Goal: Feedback & Contribution: Contribute content

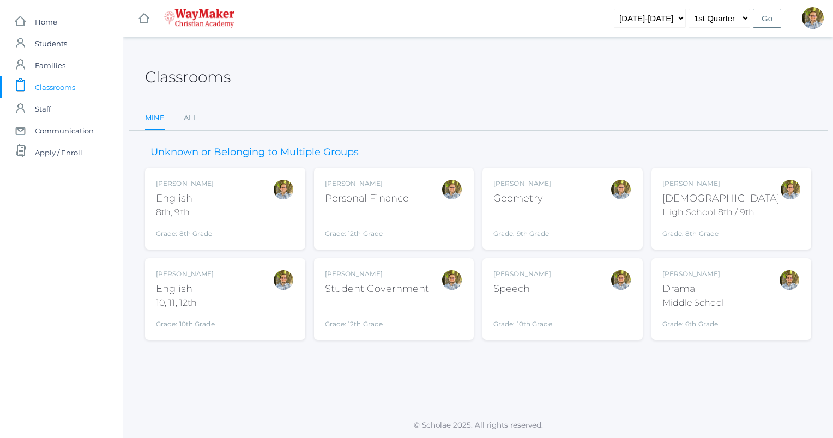
click at [245, 317] on div "[PERSON_NAME] English 10, 11, 12th Grade: 10th Grade HSENGLISH" at bounding box center [225, 299] width 138 height 60
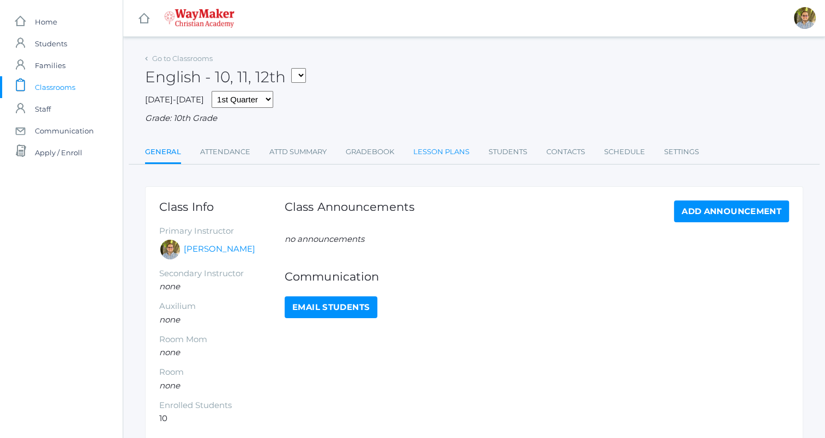
click at [444, 153] on link "Lesson Plans" at bounding box center [441, 152] width 56 height 22
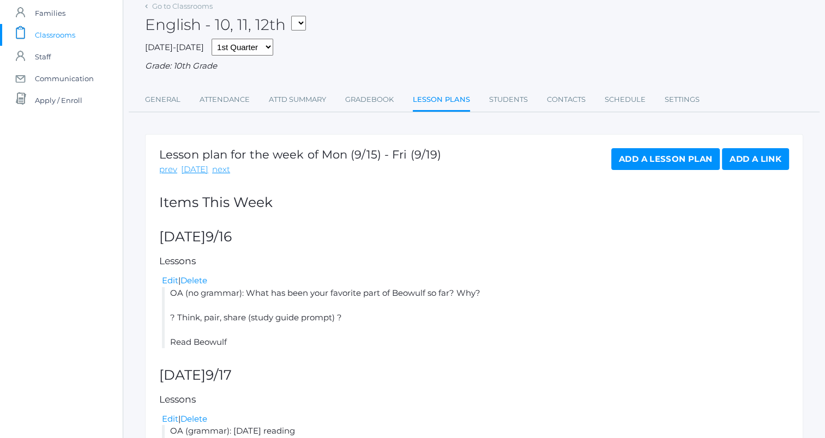
scroll to position [50, 0]
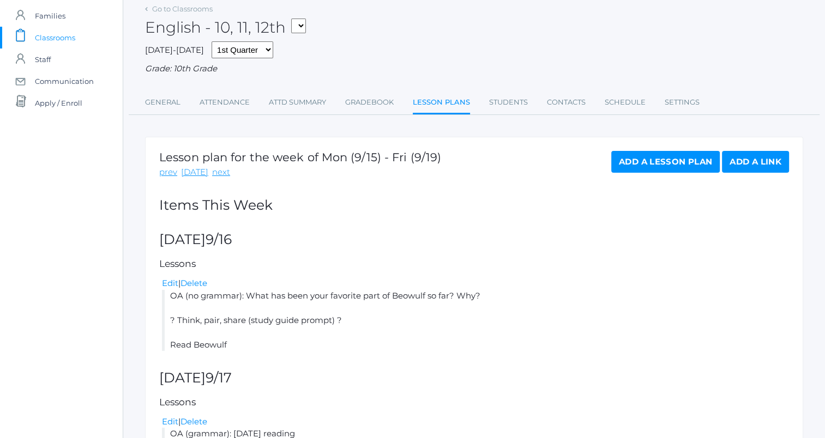
click at [39, 32] on span "Classrooms" at bounding box center [55, 38] width 40 height 22
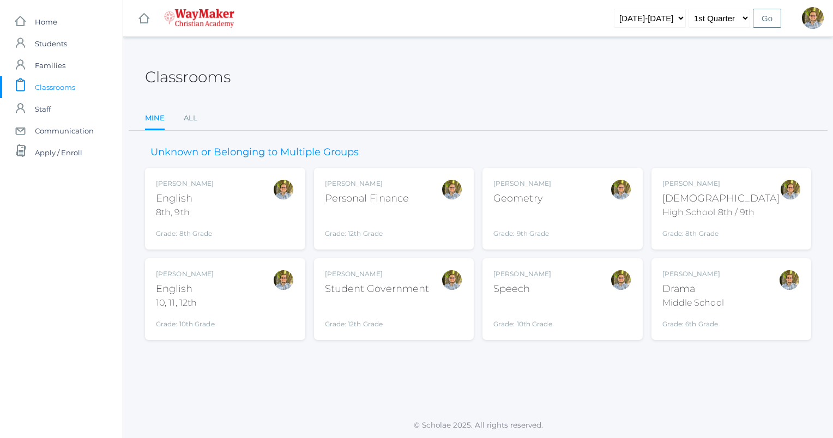
click at [232, 216] on div "[PERSON_NAME] [DEMOGRAPHIC_DATA] 8th, 9th Grade: 8th Grade 08ENGLISH" at bounding box center [225, 209] width 138 height 60
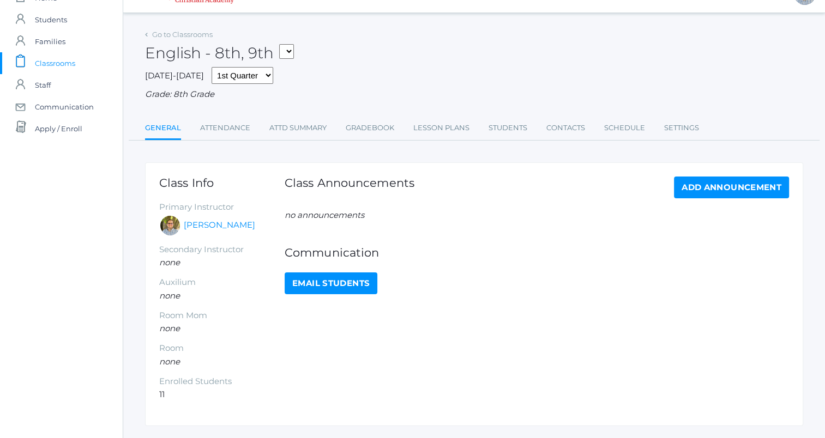
scroll to position [25, 0]
click at [450, 138] on li "Lesson Plans" at bounding box center [441, 127] width 56 height 23
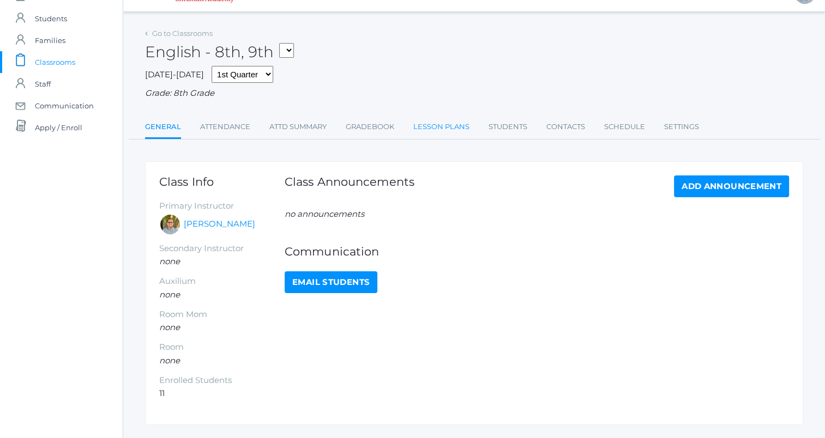
click at [451, 134] on link "Lesson Plans" at bounding box center [441, 127] width 56 height 22
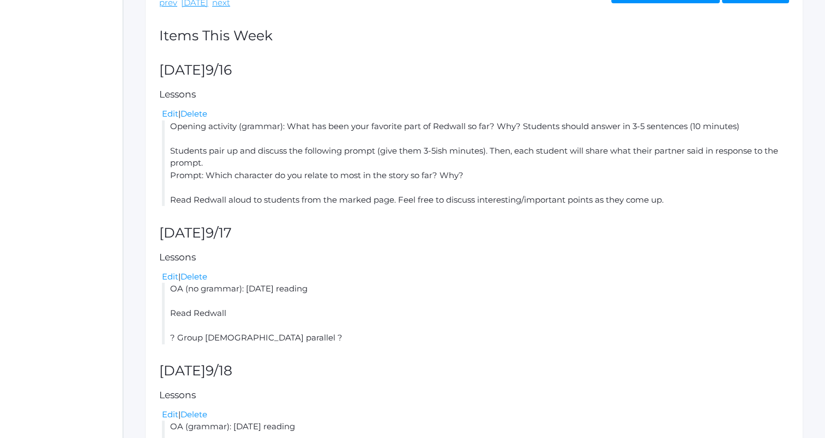
scroll to position [225, 0]
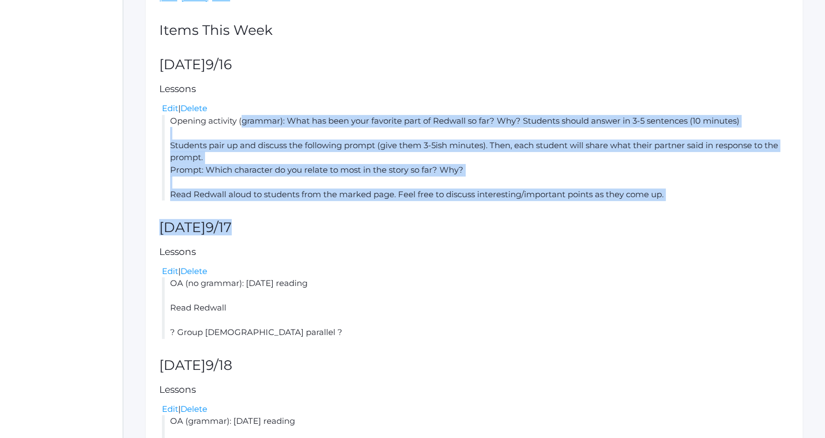
drag, startPoint x: 168, startPoint y: 121, endPoint x: 680, endPoint y: 225, distance: 522.9
click at [680, 225] on div "Lesson plan for the week of Mon (9/15) - Fri (9/19) prev today next Add a Lesso…" at bounding box center [474, 287] width 658 height 651
click at [406, 154] on li "Opening activity (grammar): What has been your favorite part of Redwall so far?…" at bounding box center [475, 158] width 627 height 86
drag, startPoint x: 171, startPoint y: 122, endPoint x: 675, endPoint y: 192, distance: 508.7
click at [675, 192] on li "Opening activity (grammar): What has been your favorite part of Redwall so far?…" at bounding box center [475, 158] width 627 height 86
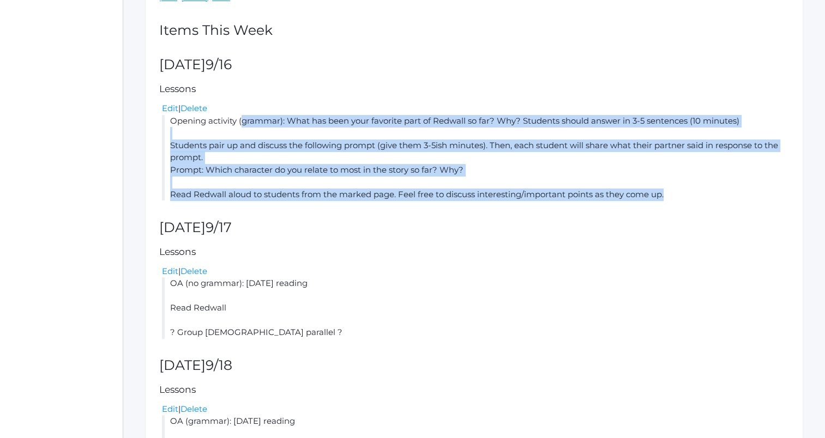
copy li "Opening activity (grammar): What has been your favorite part of Redwall so far?…"
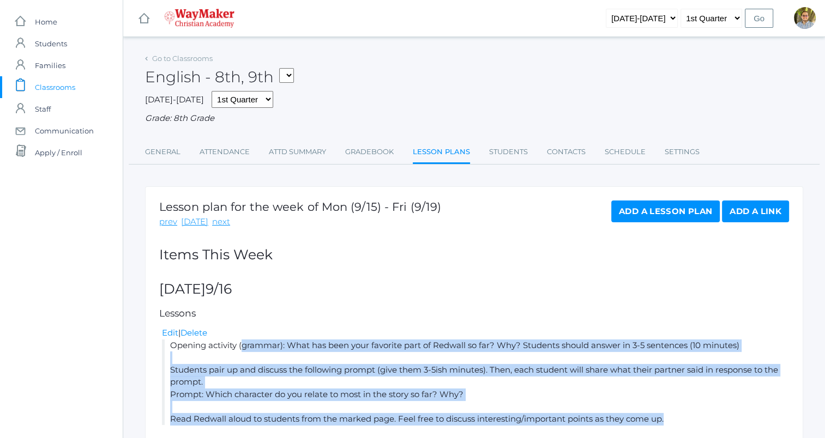
click at [52, 90] on span "Classrooms" at bounding box center [55, 87] width 40 height 22
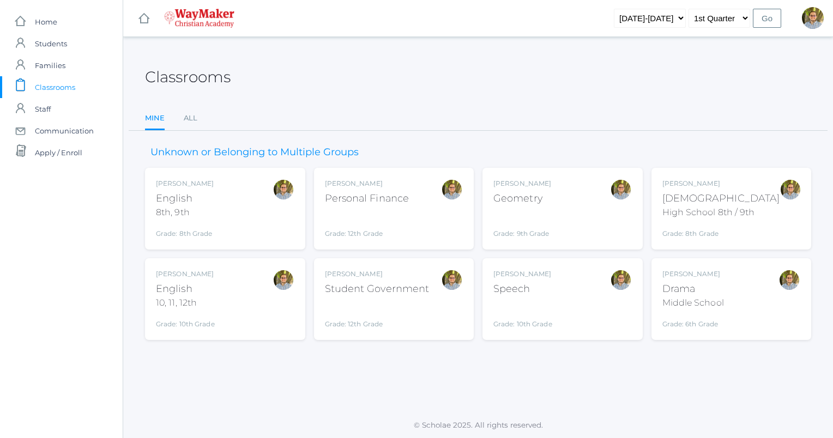
click at [250, 305] on div "Kylen Braileanu English 10, 11, 12th Grade: 10th Grade HSENGLISH" at bounding box center [225, 299] width 138 height 60
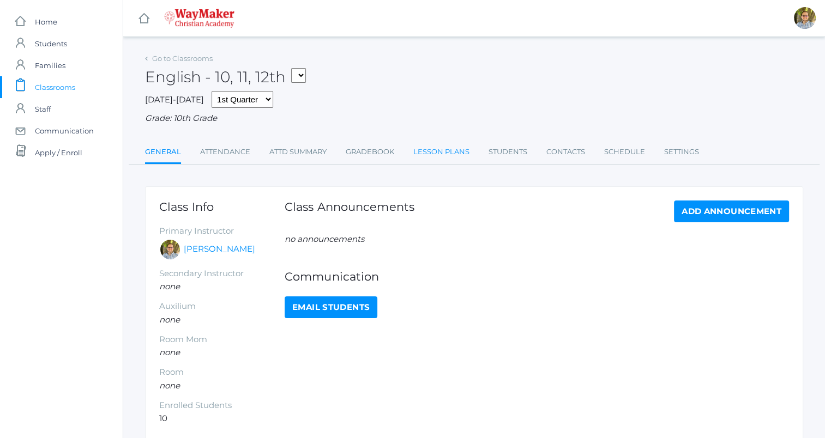
click at [456, 153] on link "Lesson Plans" at bounding box center [441, 152] width 56 height 22
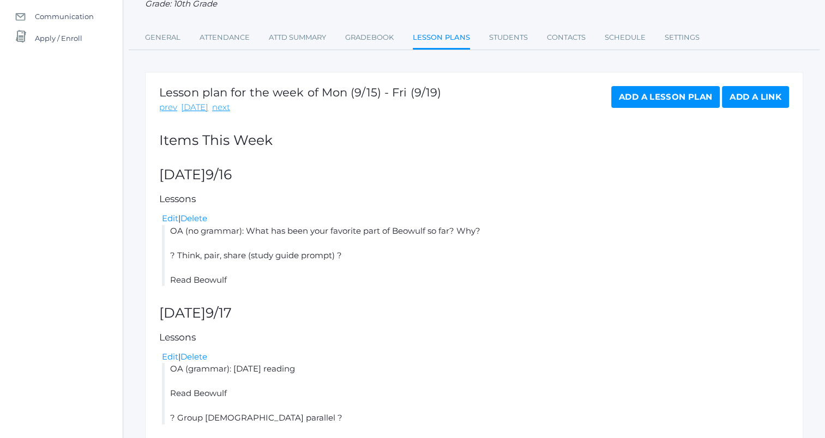
scroll to position [119, 0]
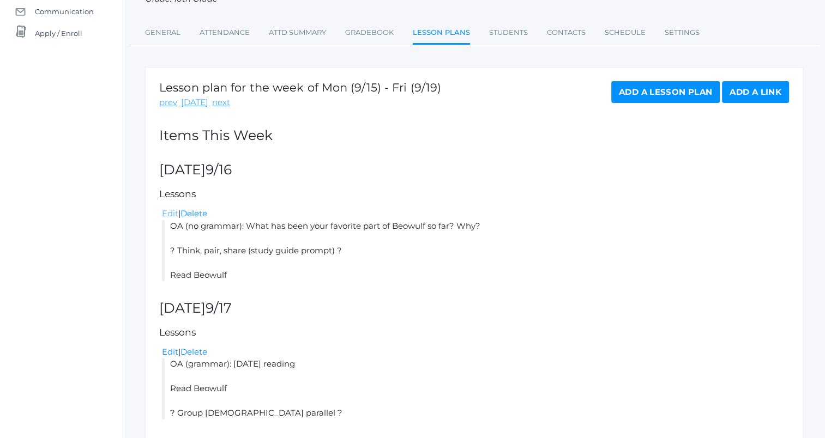
click at [170, 213] on link "Edit" at bounding box center [170, 213] width 16 height 10
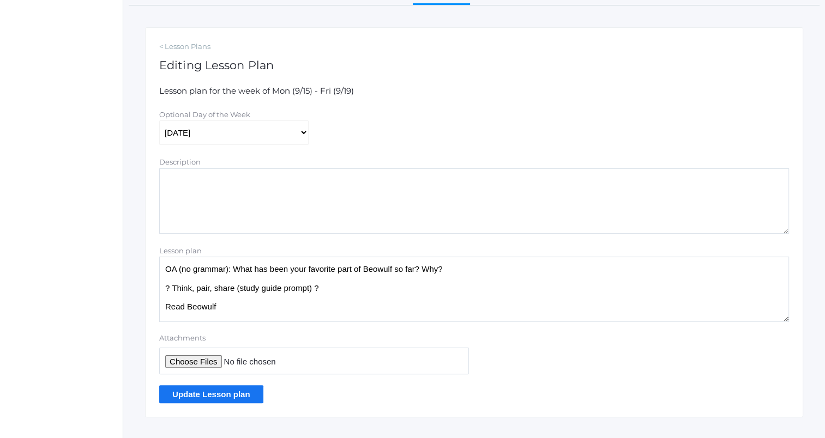
scroll to position [161, 0]
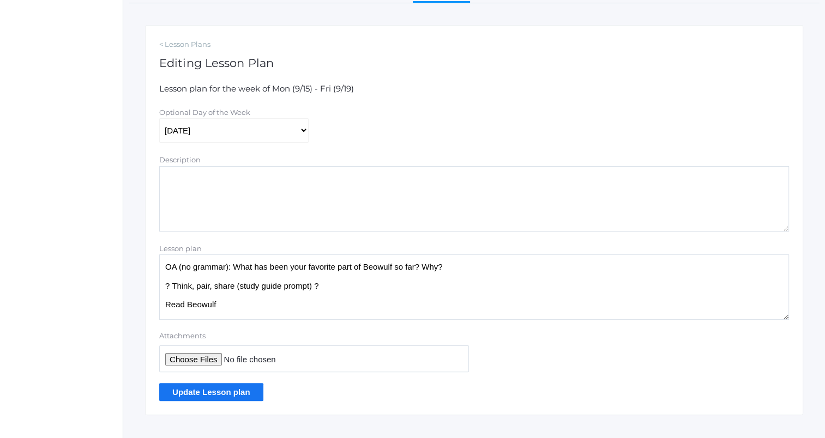
click at [331, 287] on textarea "OA (no grammar): What has been your favorite part of Beowulf so far? Why? ? Thi…" at bounding box center [474, 287] width 630 height 65
paste textarea "Opening activity (grammar): What has been your favorite part of Redwall so far?…"
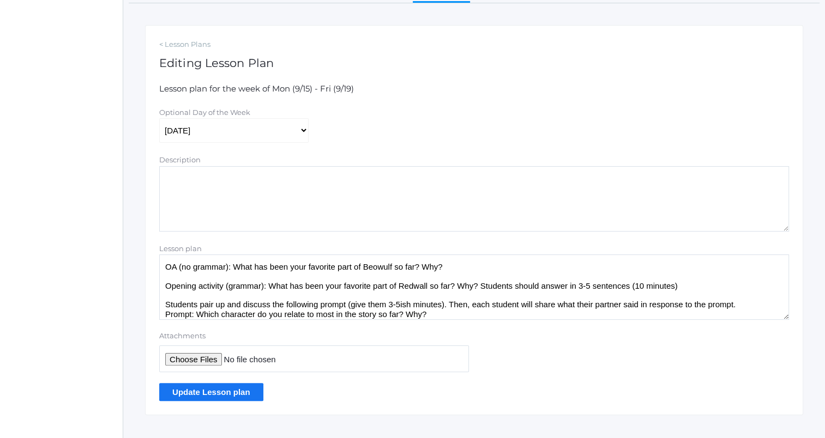
scroll to position [1, 0]
click at [475, 286] on textarea "OA (no grammar): What has been your favorite part of Beowulf so far? Why? ? Thi…" at bounding box center [474, 287] width 630 height 65
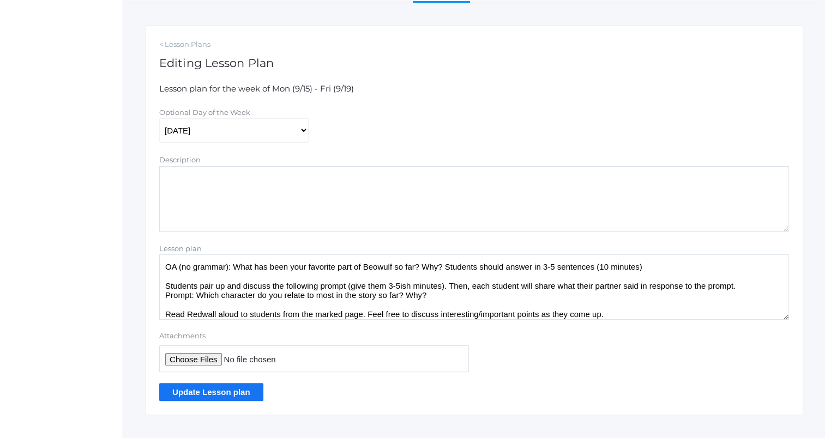
scroll to position [0, 0]
click at [441, 292] on textarea "OA (no grammar): What has been your favorite part of Beowulf so far? Why? ? Thi…" at bounding box center [474, 287] width 630 height 65
drag, startPoint x: 161, startPoint y: 287, endPoint x: 445, endPoint y: 302, distance: 283.9
click at [445, 302] on textarea "OA (no grammar): What has been your favorite part of Beowulf so far? Why? ? Thi…" at bounding box center [474, 287] width 630 height 65
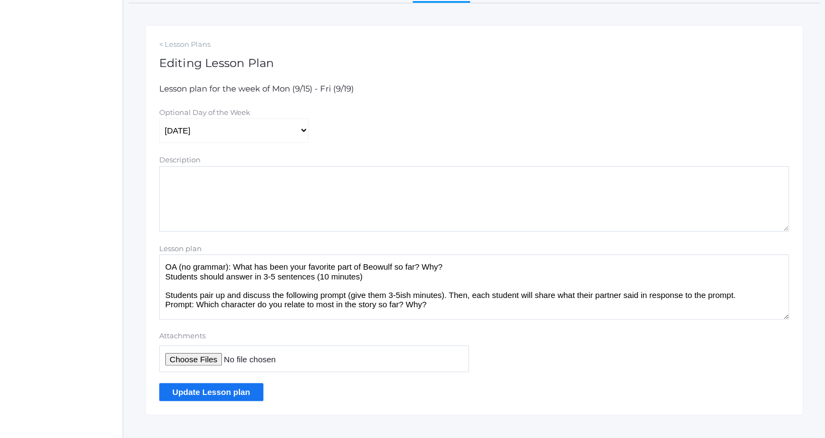
click at [397, 280] on textarea "OA (no grammar): What has been your favorite part of Beowulf so far? Why? ? Thi…" at bounding box center [474, 287] width 630 height 65
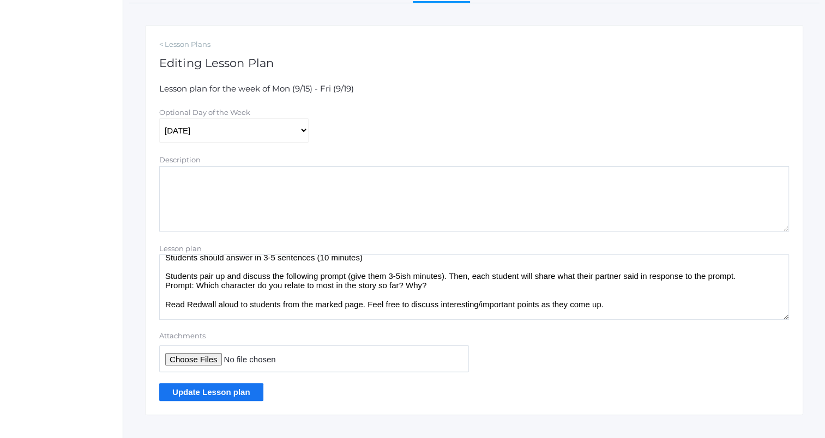
scroll to position [20, 0]
drag, startPoint x: 438, startPoint y: 286, endPoint x: 321, endPoint y: 293, distance: 117.5
click at [321, 293] on textarea "OA (no grammar): What has been your favorite part of Beowulf so far? Why? ? Thi…" at bounding box center [474, 287] width 630 height 65
click at [454, 286] on textarea "OA (no grammar): What has been your favorite part of Beowulf so far? Why? ? Thi…" at bounding box center [474, 287] width 630 height 65
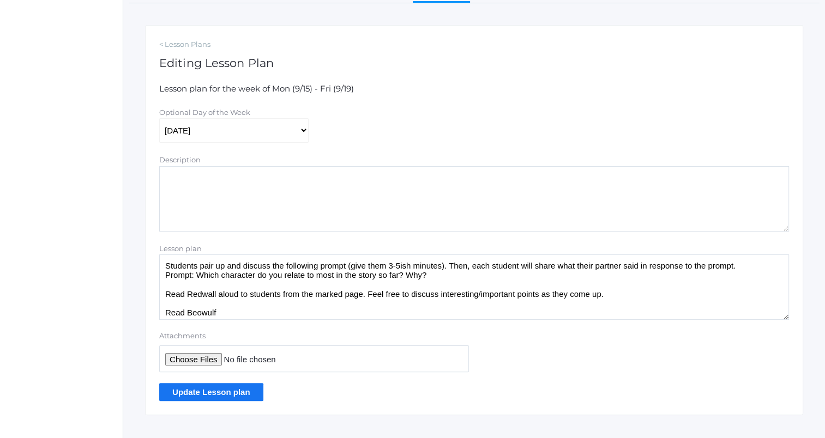
scroll to position [30, 0]
click at [203, 296] on textarea "OA (no grammar): What has been your favorite part of Beowulf so far? Why? ? Thi…" at bounding box center [474, 287] width 630 height 65
click at [612, 294] on textarea "OA (no grammar): What has been your favorite part of Beowulf so far? Why? ? Thi…" at bounding box center [474, 287] width 630 height 65
click at [409, 312] on textarea "OA (no grammar): What has been your favorite part of Beowulf so far? Why? ? Thi…" at bounding box center [474, 287] width 630 height 65
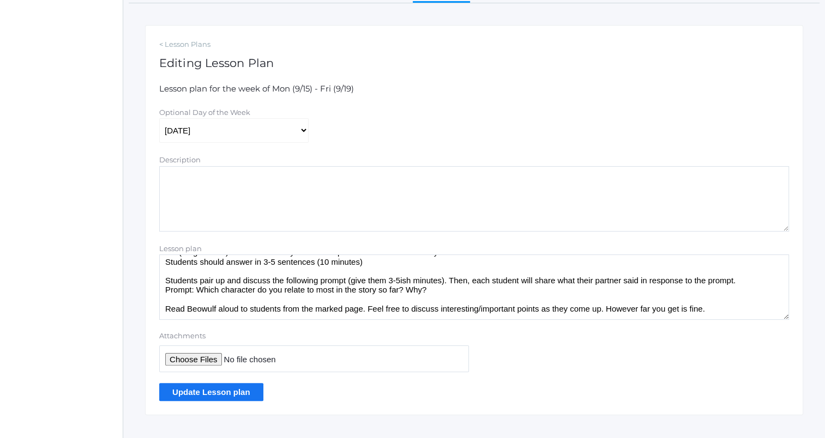
scroll to position [14, 0]
type textarea "OA (no grammar): What has been your favorite part of Beowulf so far? Why? Stude…"
click at [218, 395] on input "Update Lesson plan" at bounding box center [211, 392] width 104 height 18
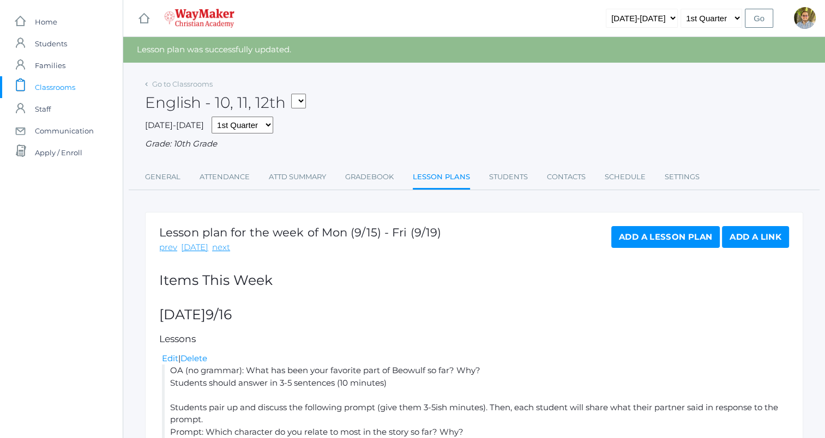
click at [64, 88] on span "Classrooms" at bounding box center [55, 87] width 40 height 22
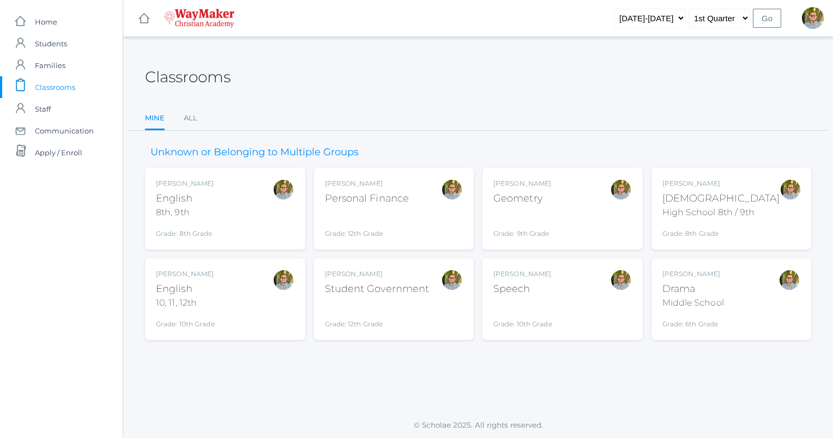
click at [221, 209] on div "[PERSON_NAME] [DEMOGRAPHIC_DATA] 8th, 9th Grade: 8th Grade 08ENGLISH" at bounding box center [225, 209] width 138 height 60
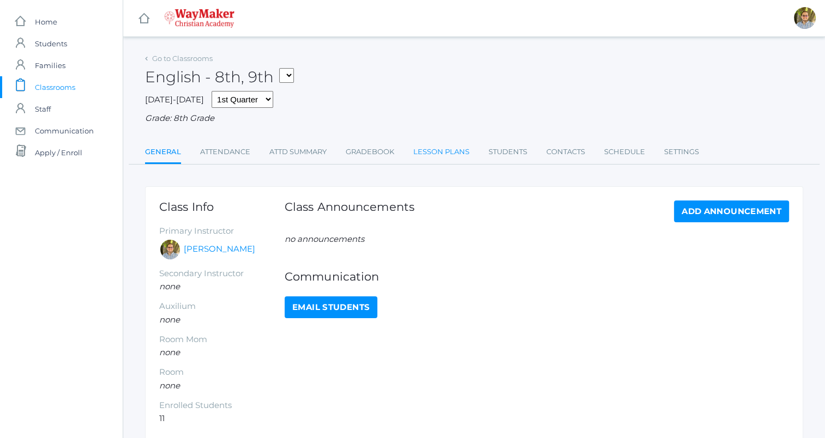
click at [442, 159] on link "Lesson Plans" at bounding box center [441, 152] width 56 height 22
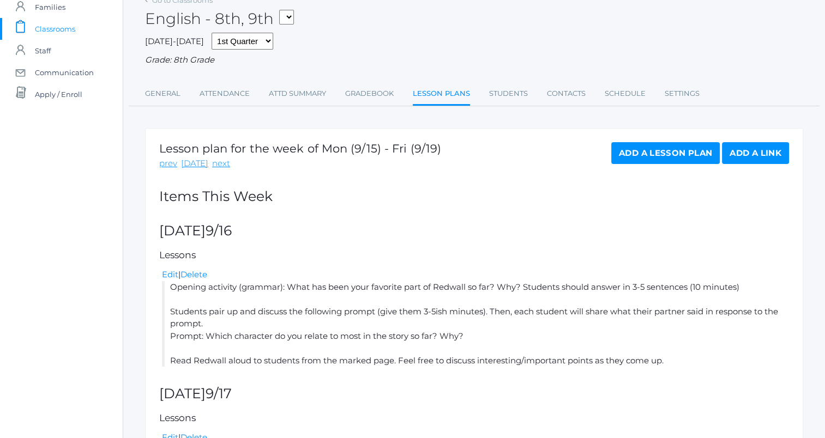
scroll to position [59, 0]
click at [164, 277] on link "Edit" at bounding box center [170, 274] width 16 height 10
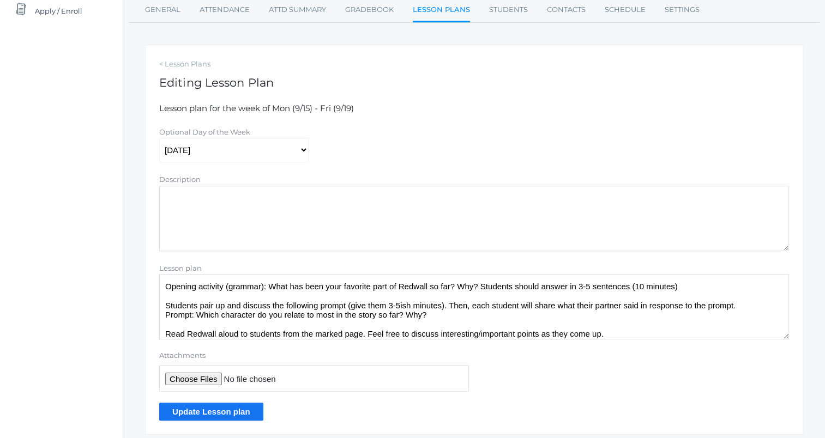
scroll to position [163, 0]
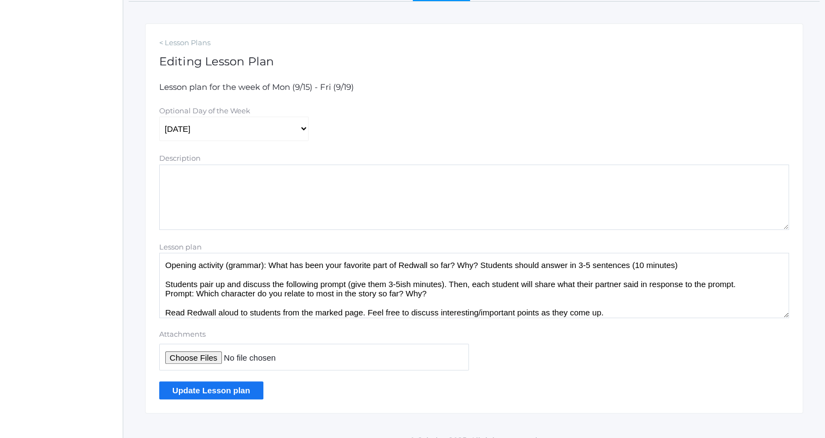
click at [624, 311] on textarea "Opening activity (grammar): What has been your favorite part of Redwall so far?…" at bounding box center [474, 285] width 630 height 65
type textarea "Opening activity (grammar): What has been your favorite part of Redwall so far?…"
click at [253, 393] on input "Update Lesson plan" at bounding box center [211, 391] width 104 height 18
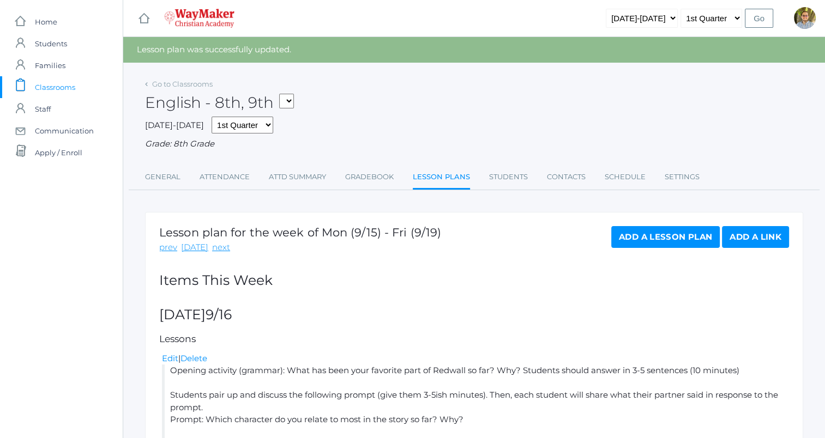
click at [72, 86] on span "Classrooms" at bounding box center [55, 87] width 40 height 22
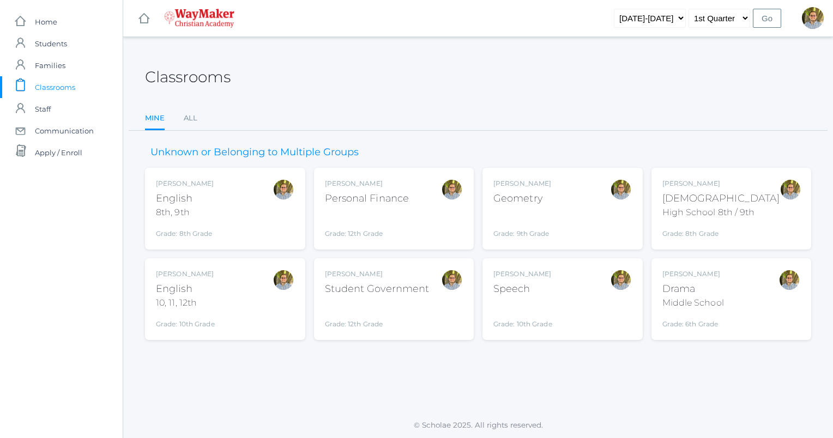
click at [758, 301] on div "Kylen Braileanu Drama Middle School Grade: 6th Grade THEATER" at bounding box center [731, 299] width 138 height 60
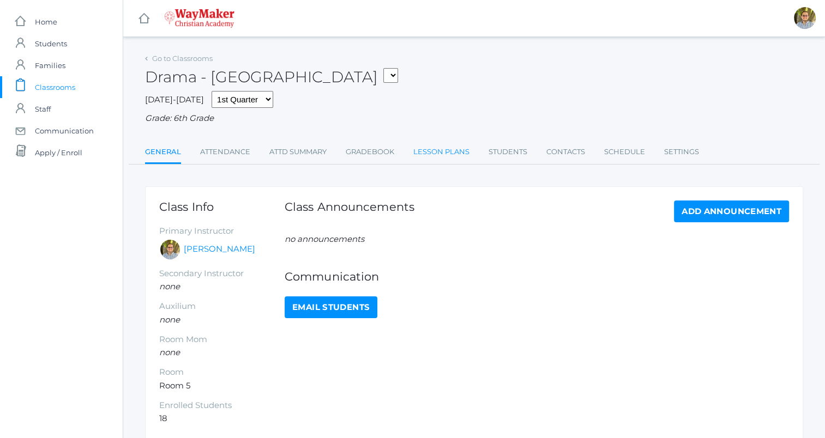
click at [451, 153] on link "Lesson Plans" at bounding box center [441, 152] width 56 height 22
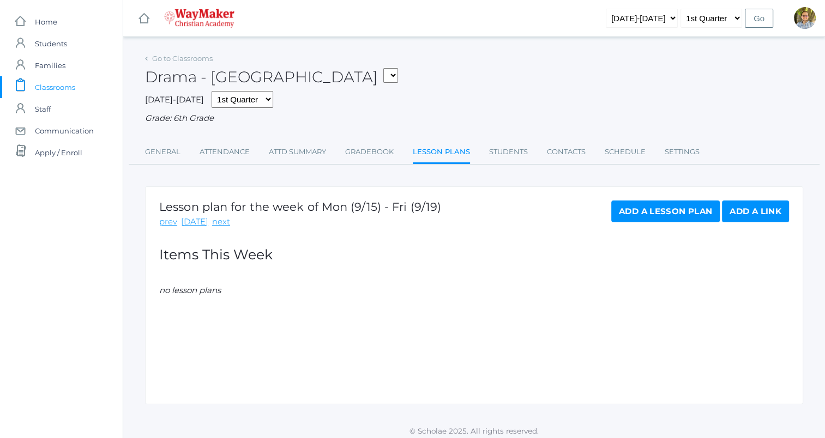
click at [638, 204] on link "Add a Lesson Plan" at bounding box center [665, 212] width 108 height 22
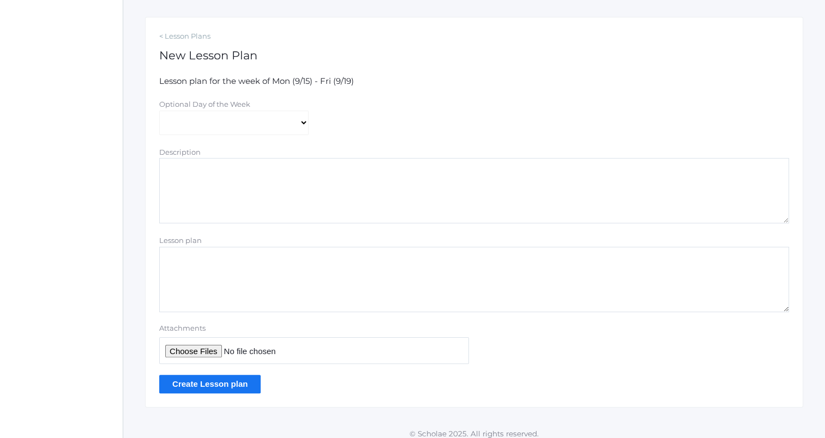
scroll to position [178, 0]
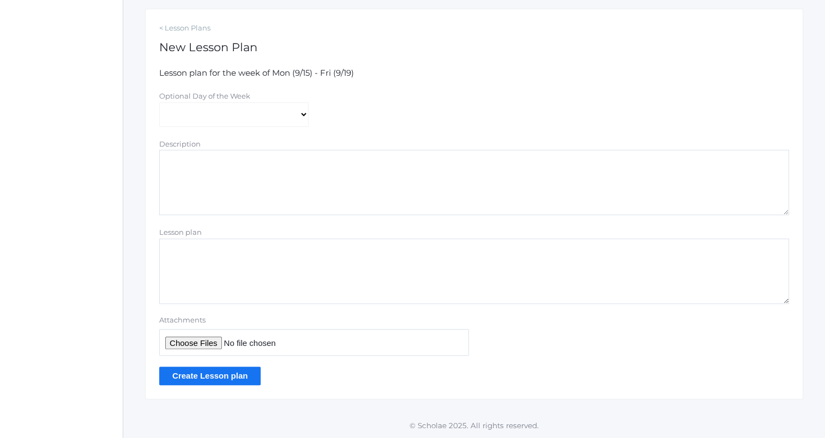
click at [346, 275] on textarea "Lesson plan" at bounding box center [474, 271] width 630 height 65
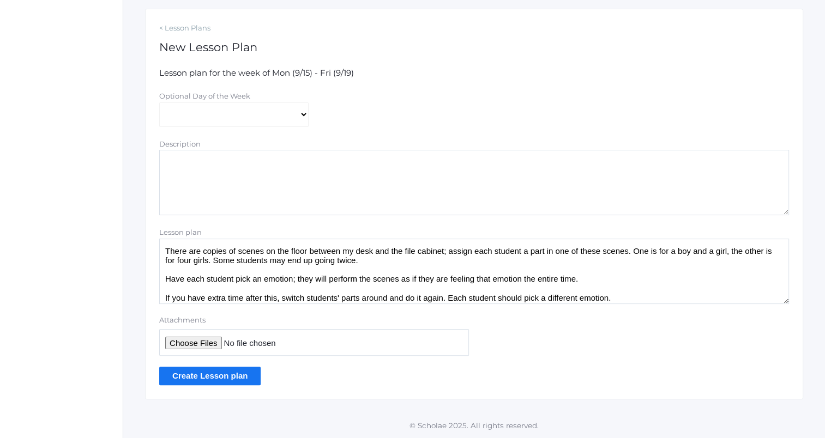
click at [233, 250] on textarea "There are copies of scenes on the floor between my desk and the file cabinet; a…" at bounding box center [474, 271] width 630 height 65
click at [630, 300] on textarea "There are copies of two scenes on the floor between my desk and the file cabine…" at bounding box center [474, 271] width 630 height 65
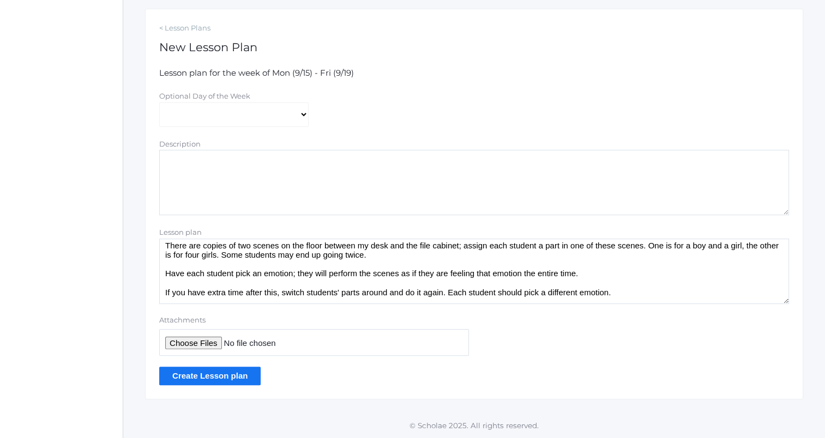
scroll to position [18, 0]
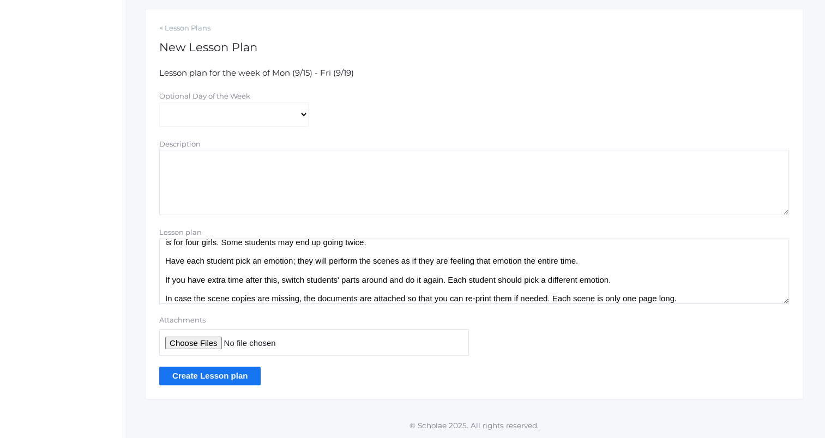
type textarea "There are copies of two scenes on the floor between my desk and the file cabine…"
click at [204, 348] on input "Attachments" at bounding box center [314, 342] width 310 height 27
click at [197, 340] on input "Attachments" at bounding box center [314, 342] width 310 height 27
type input "C:\fakepath\[PERSON_NAME] (shortened).docx"
click at [221, 379] on input "Create Lesson plan" at bounding box center [209, 376] width 101 height 18
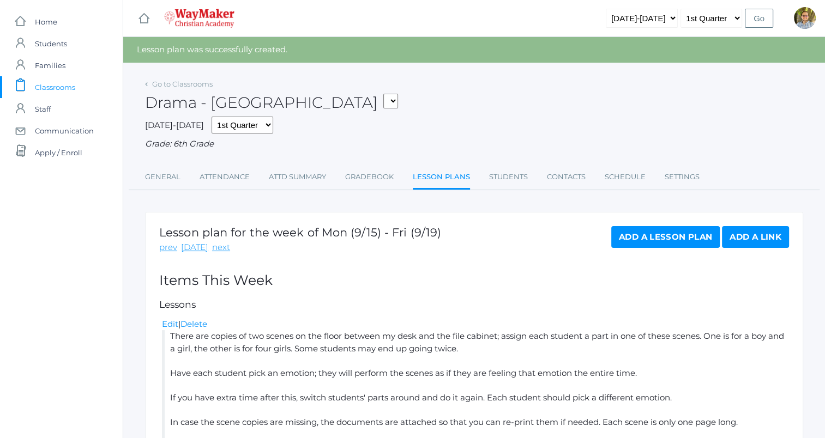
scroll to position [76, 0]
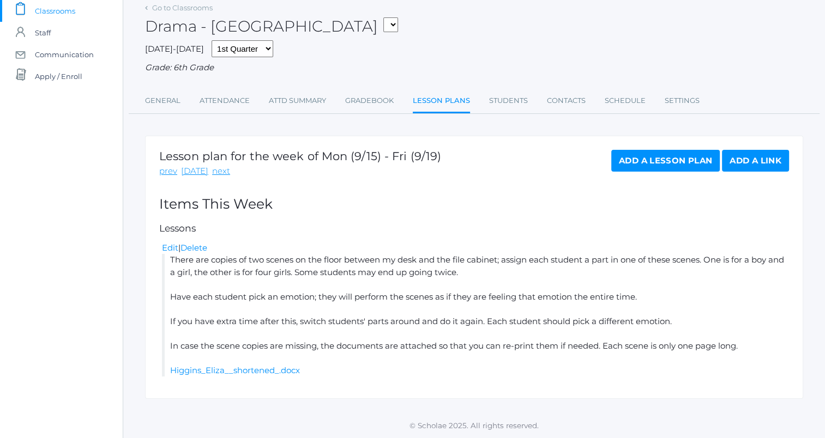
click at [166, 254] on li "There are copies of two scenes on the floor between my desk and the file cabine…" at bounding box center [475, 315] width 627 height 123
click at [166, 252] on link "Edit" at bounding box center [170, 248] width 16 height 10
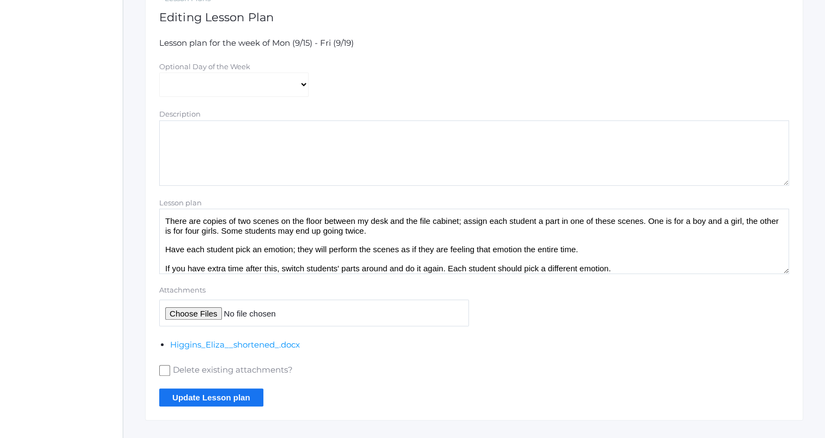
scroll to position [209, 0]
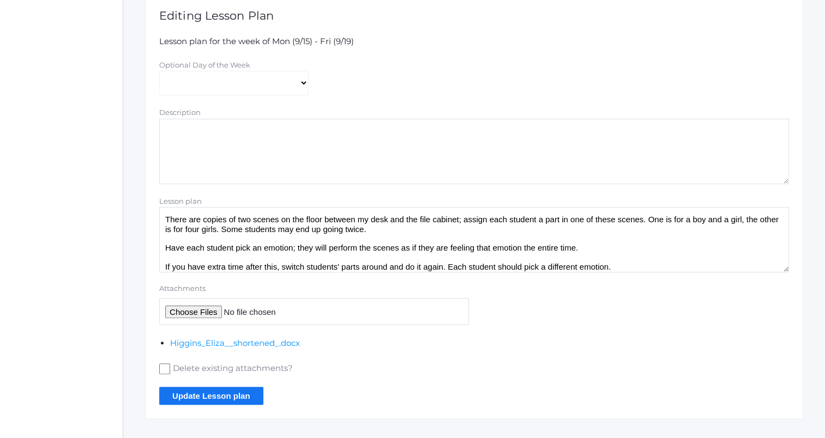
click at [185, 311] on input "Attachments" at bounding box center [314, 311] width 310 height 27
type input "C:\fakepath\Gossips ([PERSON_NAME] of Green Gables).docx"
click at [249, 393] on input "Update Lesson plan" at bounding box center [211, 396] width 104 height 18
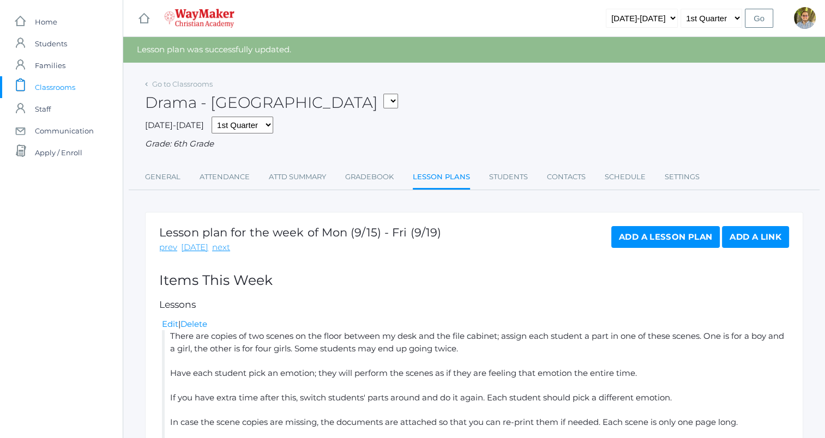
click at [71, 87] on span "Classrooms" at bounding box center [55, 87] width 40 height 22
